Goal: Use online tool/utility: Utilize a website feature to perform a specific function

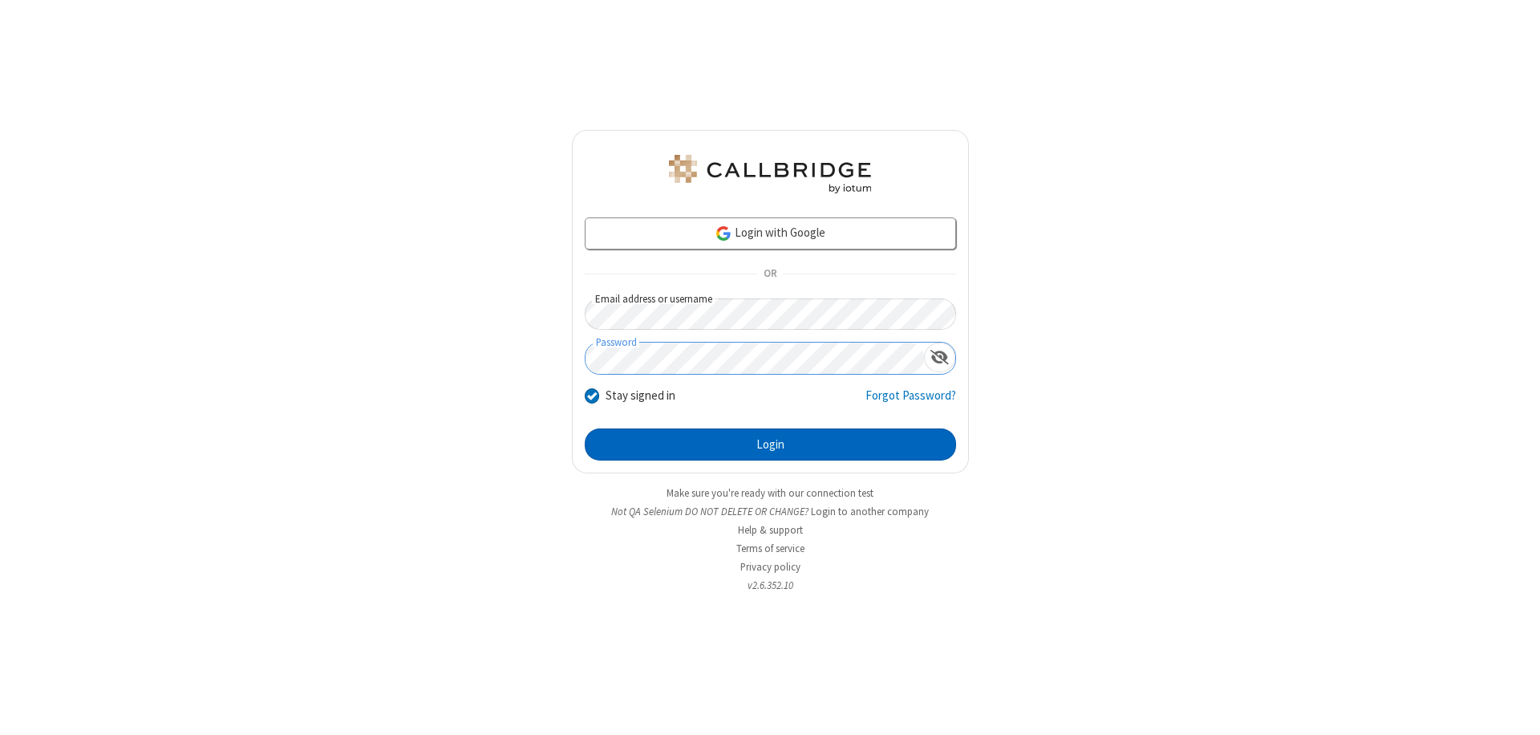
click at [770, 444] on button "Login" at bounding box center [770, 444] width 371 height 32
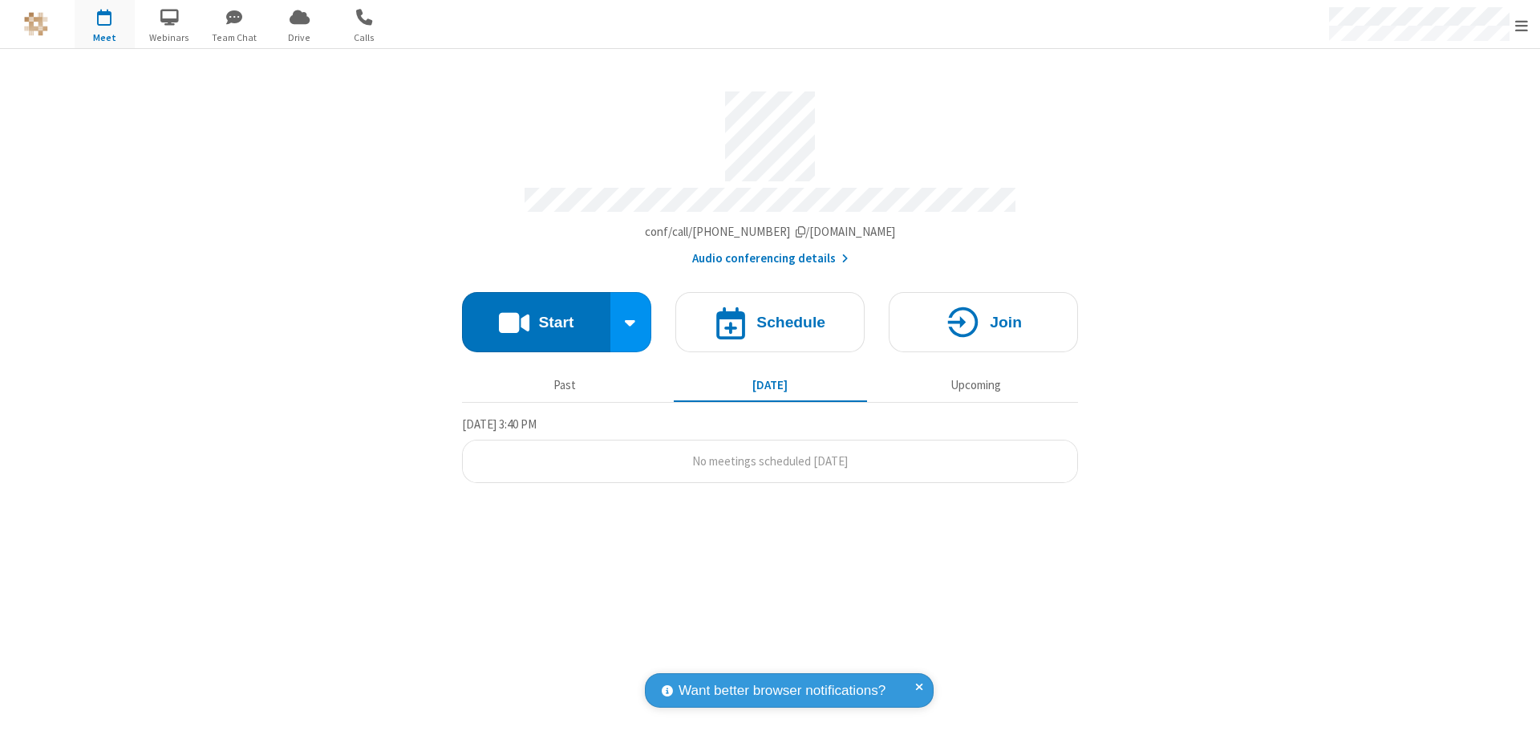
click at [536, 314] on button "Start" at bounding box center [536, 322] width 148 height 60
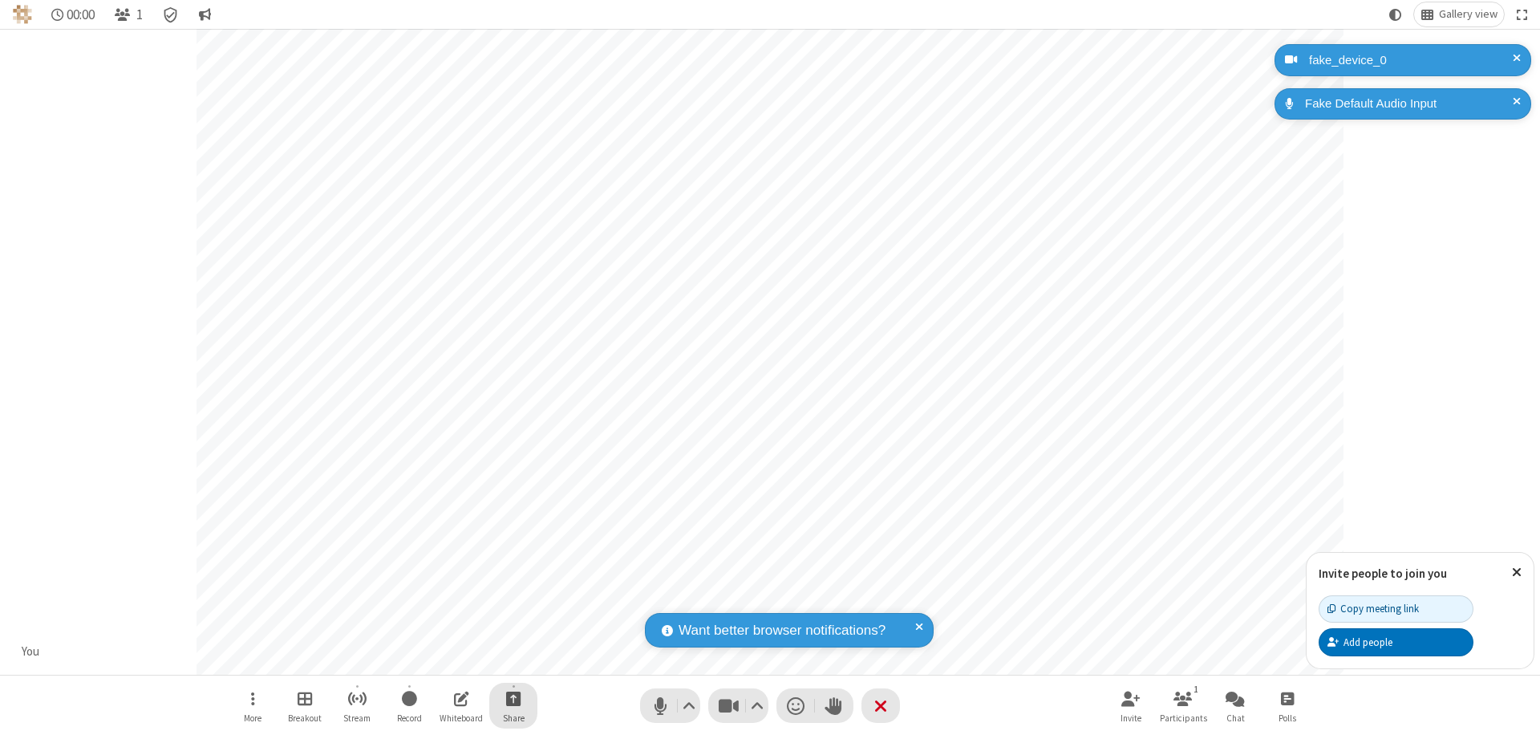
click at [513, 698] on span "Start sharing" at bounding box center [513, 698] width 15 height 20
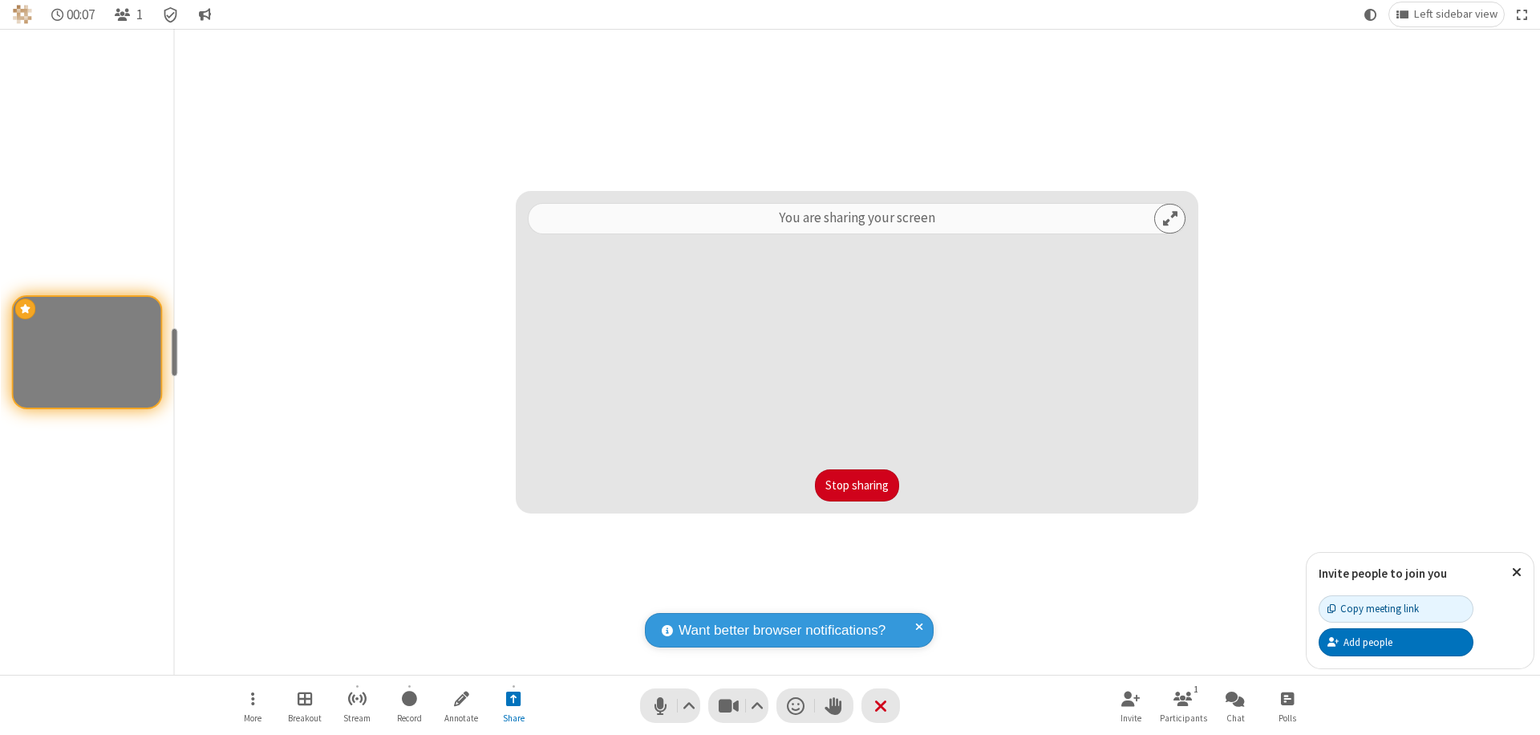
click at [857, 485] on button "Stop sharing" at bounding box center [857, 485] width 84 height 32
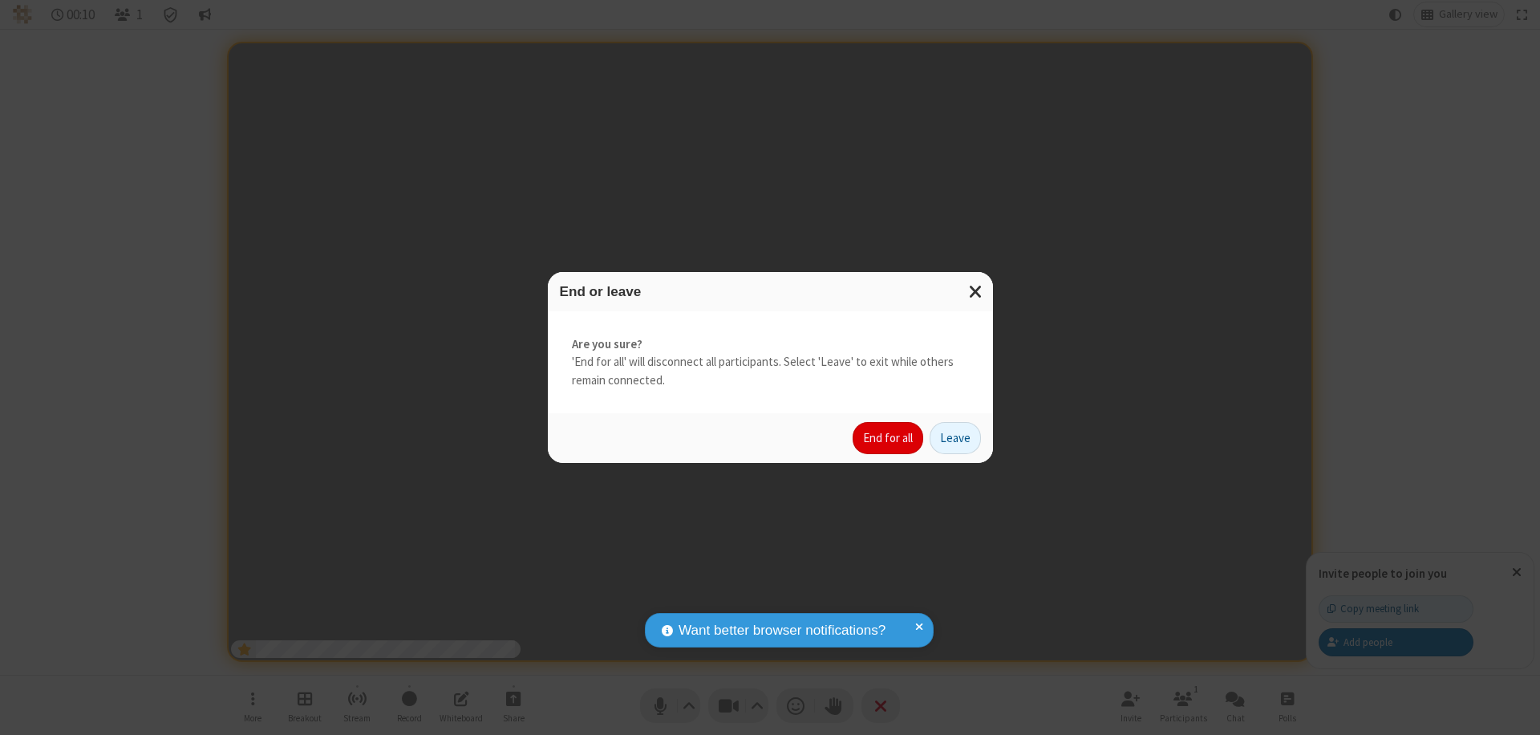
click at [889, 438] on button "End for all" at bounding box center [888, 438] width 71 height 32
